Goal: Transaction & Acquisition: Purchase product/service

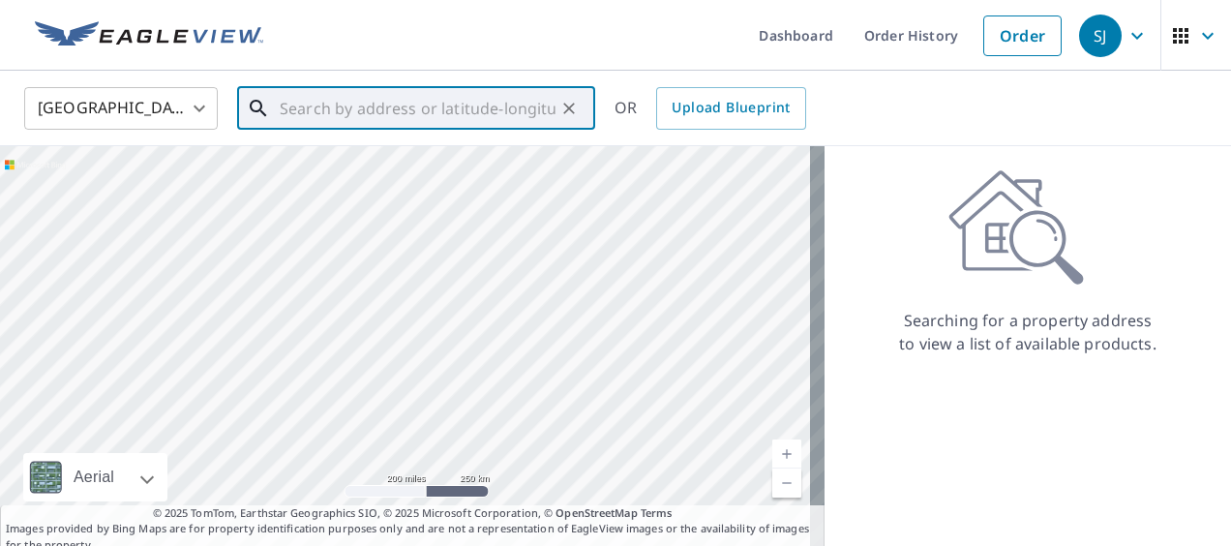
click at [419, 116] on input "text" at bounding box center [418, 108] width 276 height 54
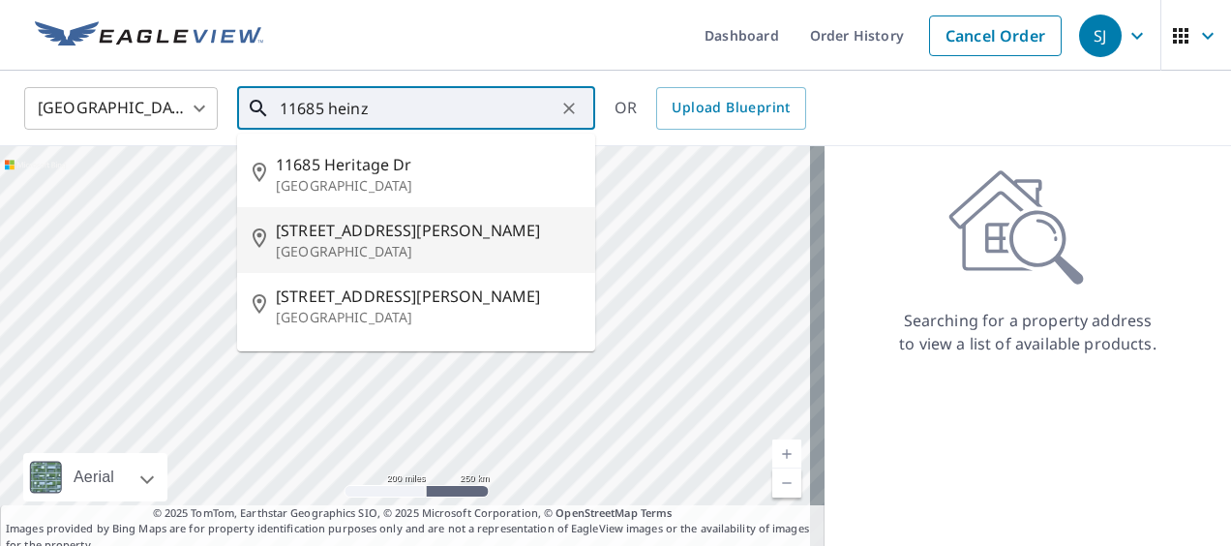
click at [418, 242] on p "[GEOGRAPHIC_DATA]" at bounding box center [428, 251] width 304 height 19
type input "[STREET_ADDRESS][PERSON_NAME]"
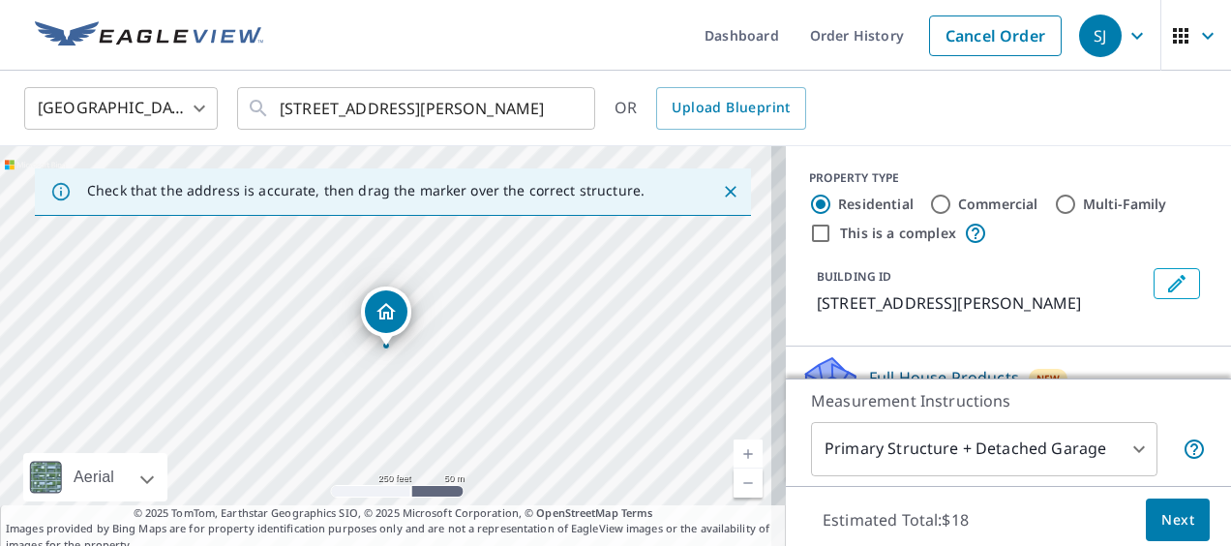
click at [734, 451] on link "Current Level 17, Zoom In" at bounding box center [748, 453] width 29 height 29
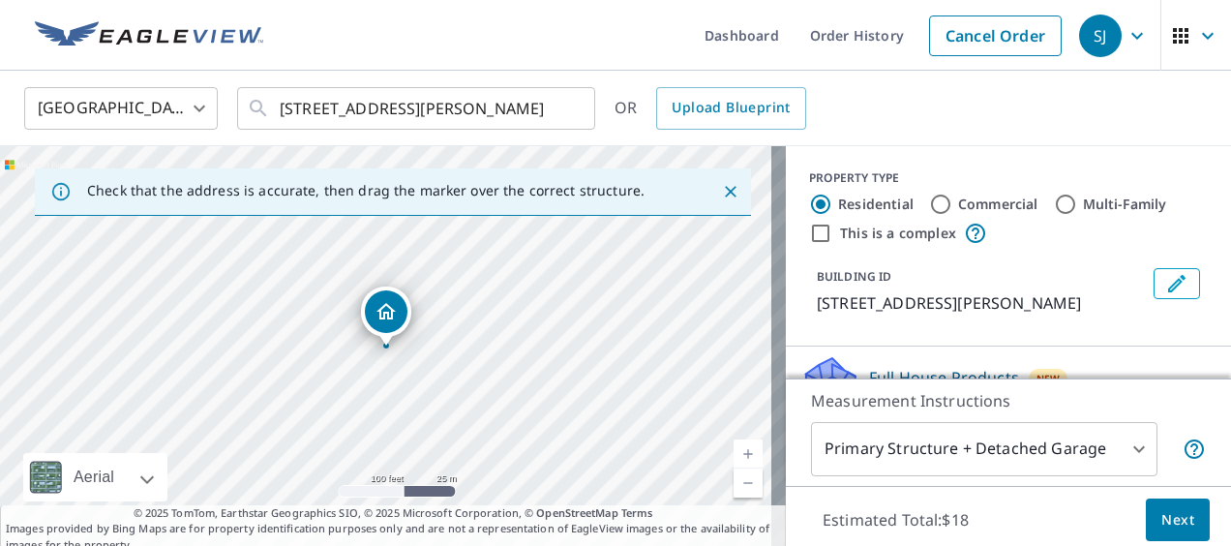
click at [734, 451] on link "Current Level 18, Zoom In" at bounding box center [748, 453] width 29 height 29
click at [734, 451] on link "Current Level 19, Zoom In" at bounding box center [748, 453] width 29 height 29
click at [1165, 520] on span "Next" at bounding box center [1177, 520] width 33 height 24
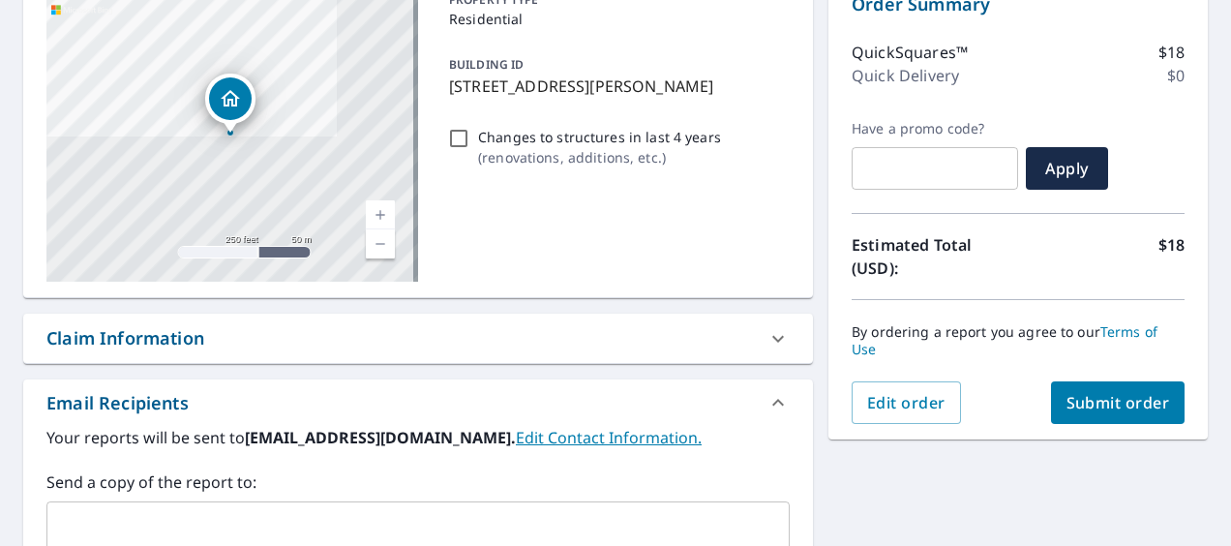
scroll to position [257, 0]
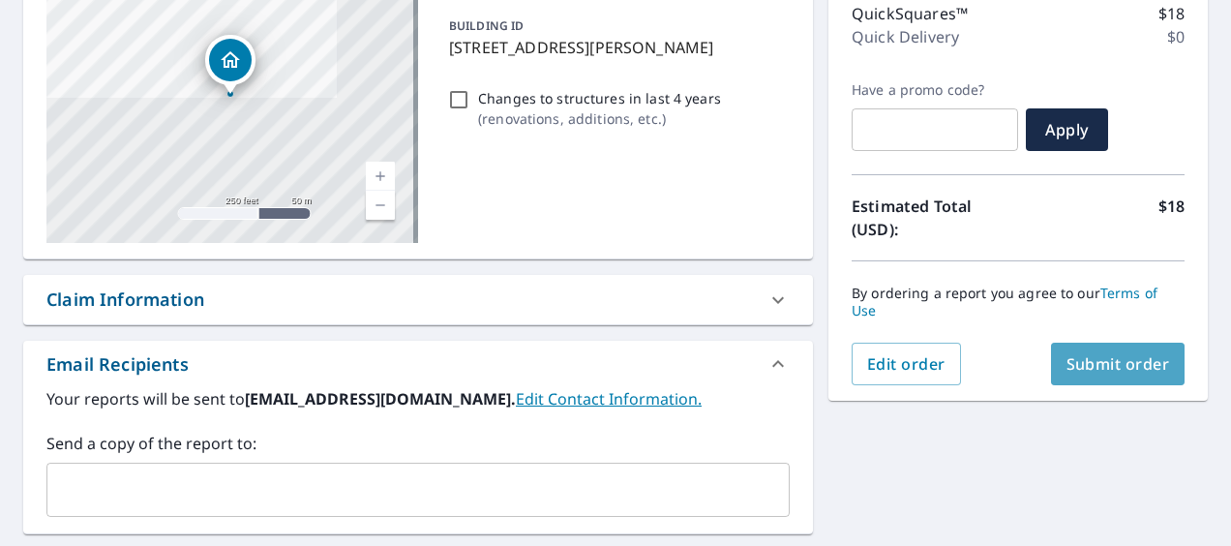
click at [1099, 361] on span "Submit order" at bounding box center [1118, 363] width 104 height 21
